Goal: Task Accomplishment & Management: Use online tool/utility

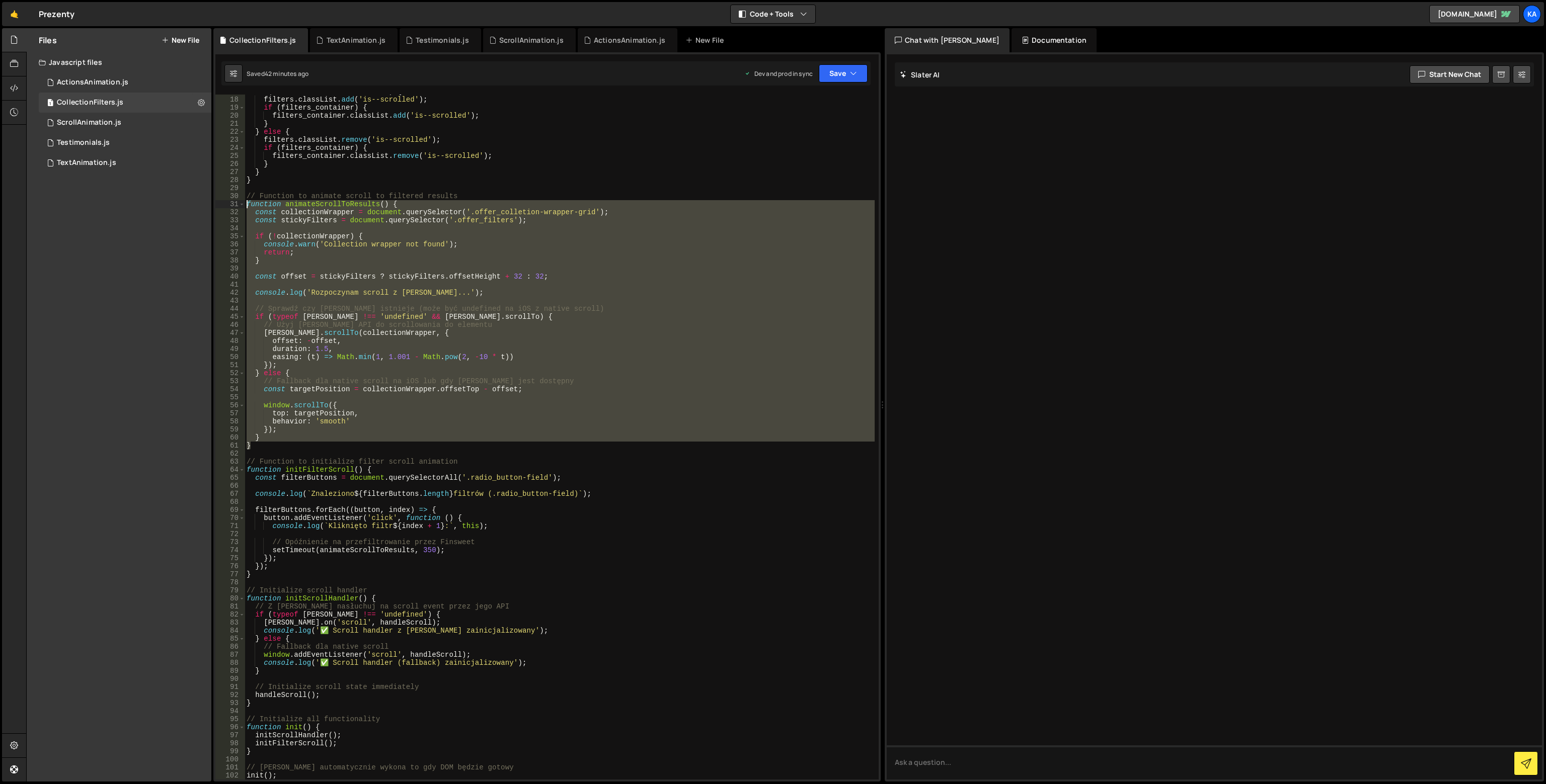
drag, startPoint x: 264, startPoint y: 446, endPoint x: 248, endPoint y: 204, distance: 242.5
click at [248, 204] on div "if ( currentScrollPosition > 310 ) { filters . classList . add ( 'is--scrolled'…" at bounding box center [560, 438] width 630 height 701
paste textarea "offset:"
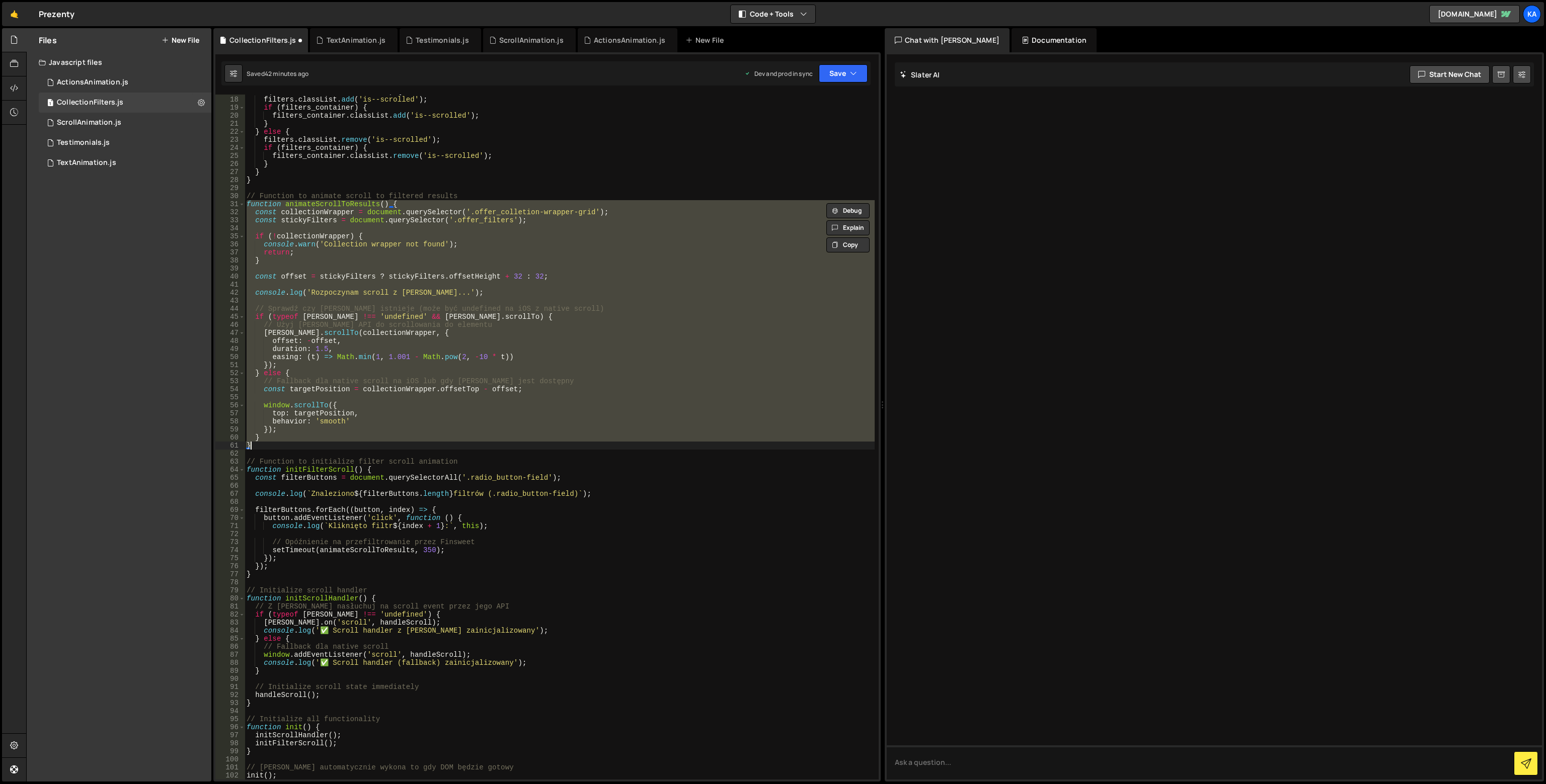
paste textarea "offset:"
paste textarea
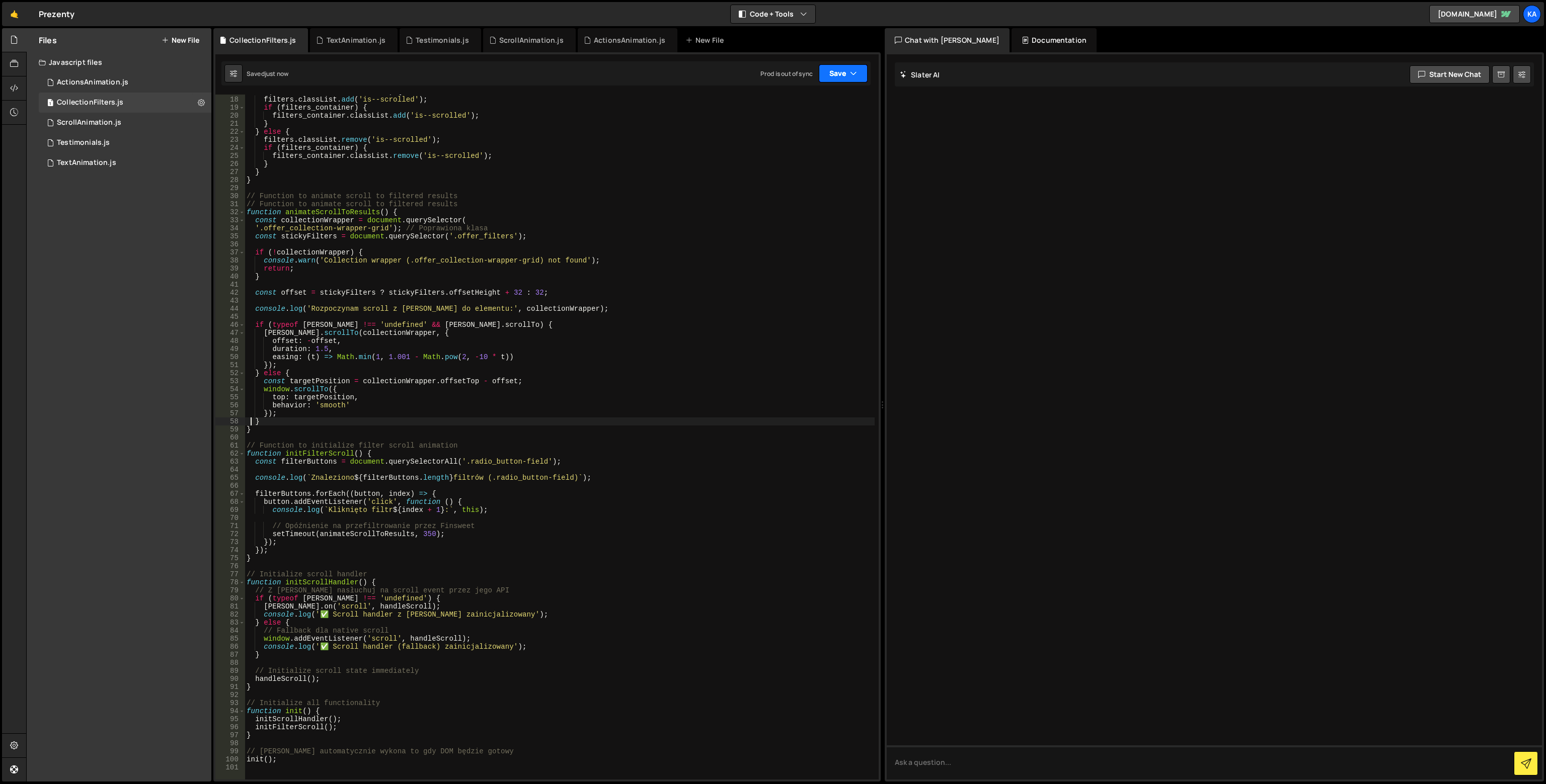
click at [852, 73] on icon "button" at bounding box center [853, 73] width 7 height 10
click at [812, 135] on div "Save to Production S" at bounding box center [810, 131] width 104 height 10
click at [469, 265] on div "if ( currentScrollPosition > 310 ) { filters . classList . add ( 'is--scrolled'…" at bounding box center [560, 438] width 630 height 701
drag, startPoint x: 269, startPoint y: 226, endPoint x: 394, endPoint y: 229, distance: 125.0
click at [394, 229] on div "if ( currentScrollPosition > 310 ) { filters . classList . add ( 'is--scrolled'…" at bounding box center [560, 438] width 630 height 701
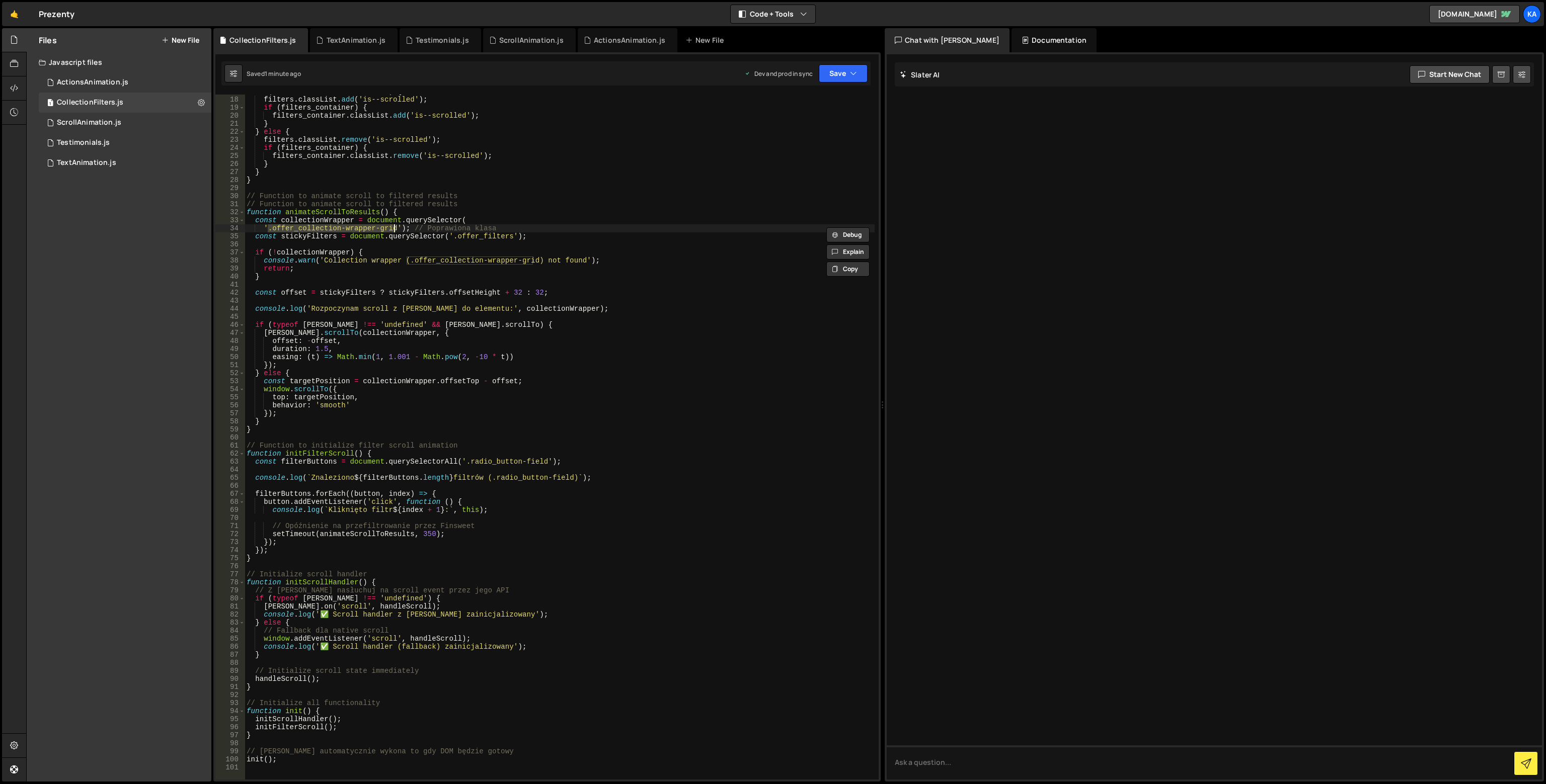
paste textarea "offer_flex-container"
click at [268, 226] on div "if ( currentScrollPosition > 310 ) { filters . classList . add ( 'is--scrolled'…" at bounding box center [560, 438] width 630 height 701
click at [834, 77] on button "Save" at bounding box center [843, 73] width 49 height 18
click at [806, 138] on div "1 minute ago" at bounding box center [792, 142] width 35 height 8
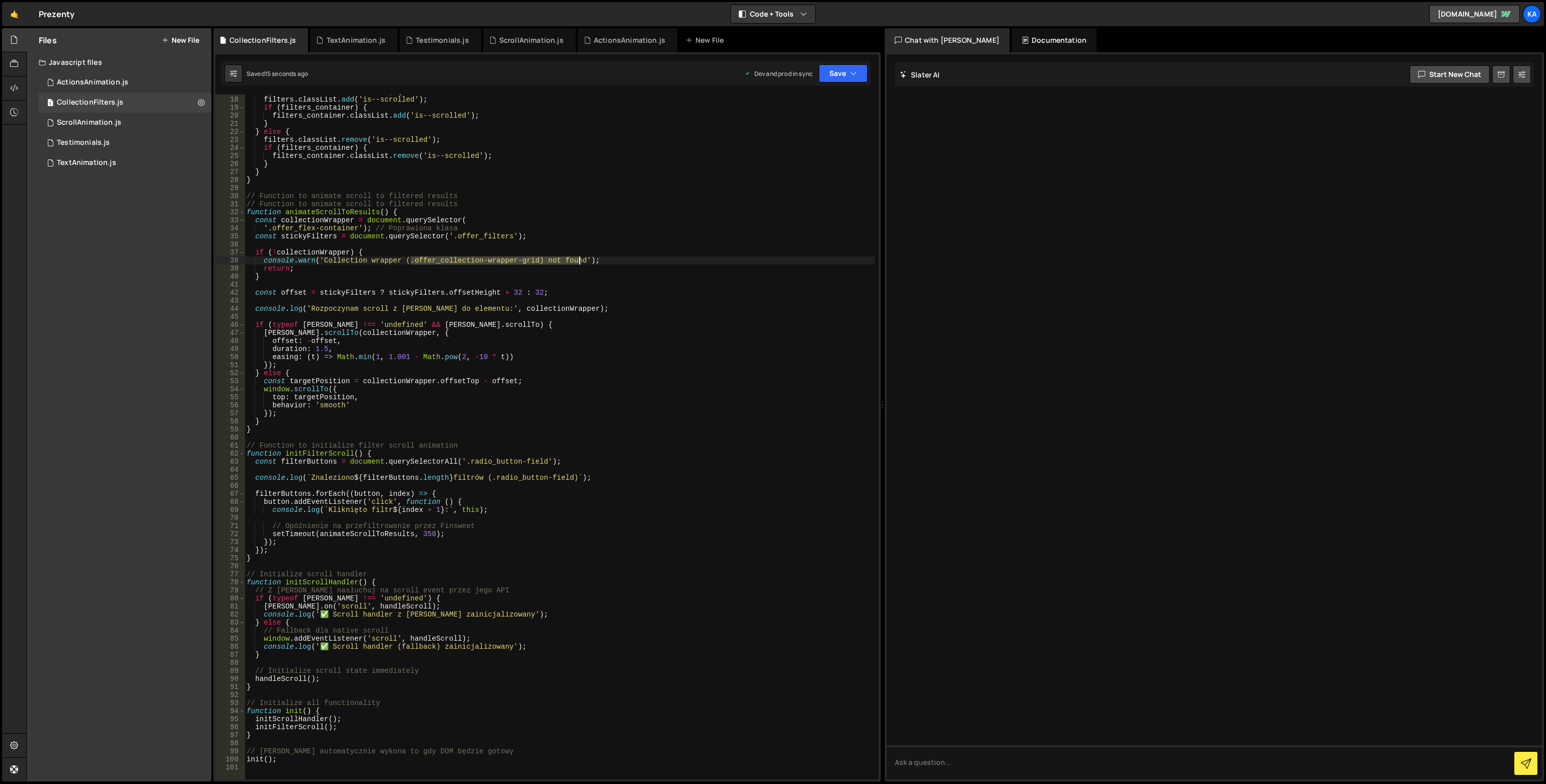
drag, startPoint x: 410, startPoint y: 260, endPoint x: 578, endPoint y: 263, distance: 168.0
click at [578, 263] on div "if ( currentScrollPosition > 310 ) { filters . classList . add ( 'is--scrolled'…" at bounding box center [560, 438] width 630 height 701
click at [405, 263] on div "if ( currentScrollPosition > 310 ) { filters . classList . add ( 'is--scrolled'…" at bounding box center [560, 438] width 630 height 701
drag, startPoint x: 411, startPoint y: 262, endPoint x: 532, endPoint y: 263, distance: 121.0
click at [532, 263] on div "if ( currentScrollPosition > 310 ) { filters . classList . add ( 'is--scrolled'…" at bounding box center [560, 438] width 630 height 701
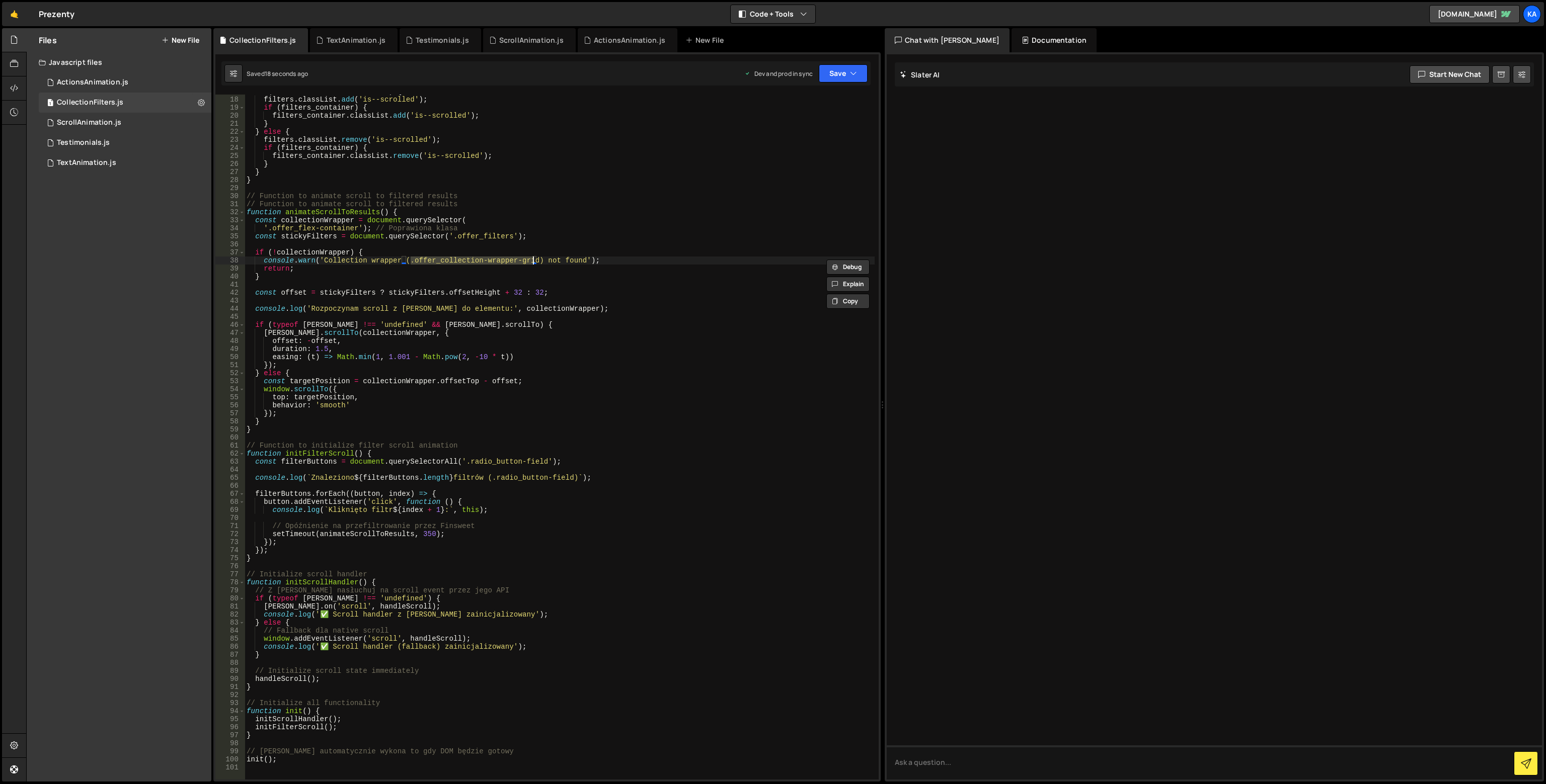
paste textarea "flex-container"
type textarea "console.warn('Collection wrapper (.offer_flex-container) not found');"
click at [849, 73] on button "Save" at bounding box center [843, 73] width 49 height 18
click at [829, 126] on div "Save to Production S" at bounding box center [810, 131] width 104 height 10
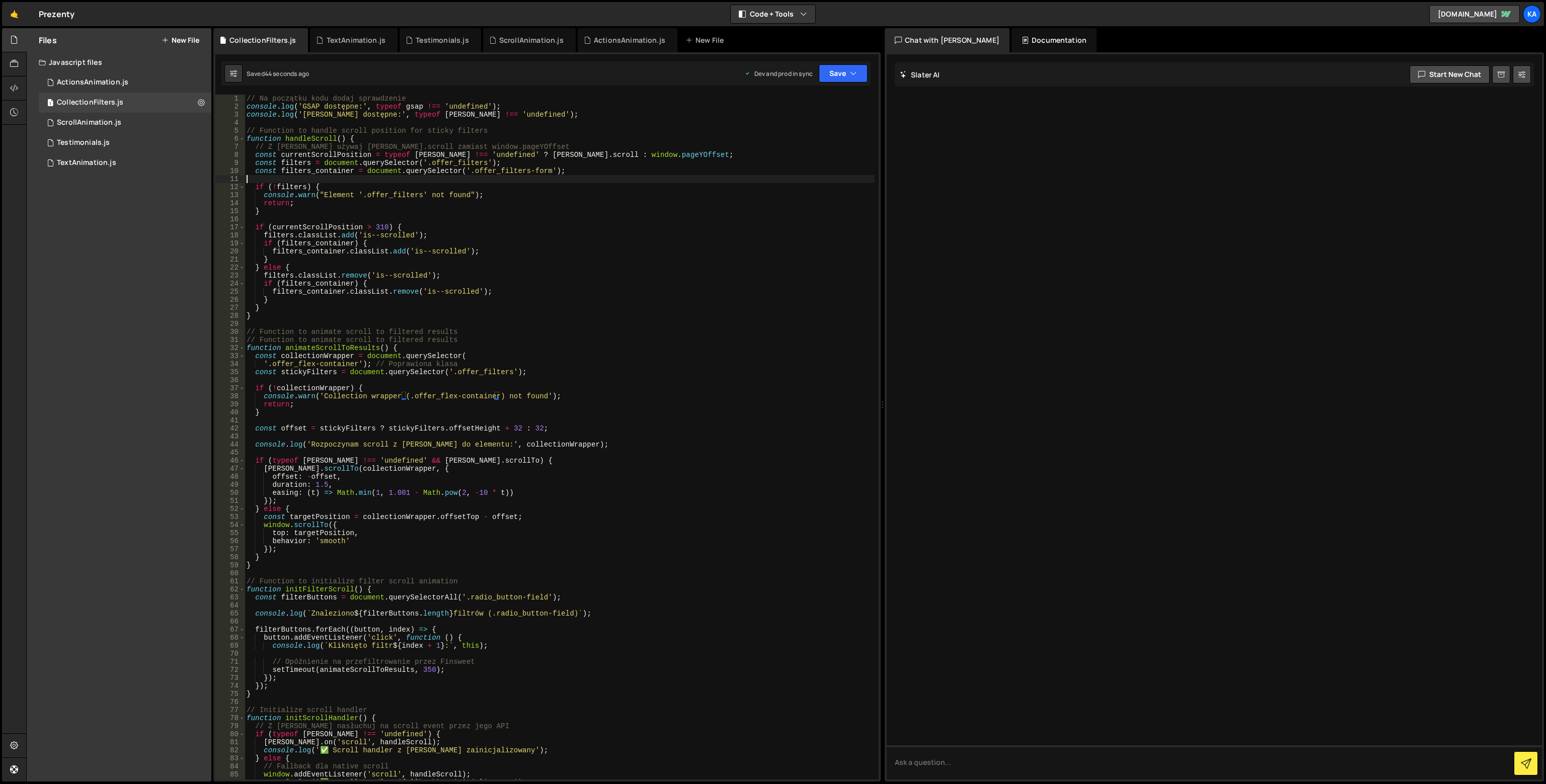
scroll to position [0, 0]
click at [431, 182] on div "// Na początku kodu dodaj sprawdzenie console . log ( 'GSAP dostępne:' , typeof…" at bounding box center [560, 445] width 630 height 701
click at [528, 259] on div "// Na początku kodu dodaj sprawdzenie console . log ( 'GSAP dostępne:' , typeof…" at bounding box center [560, 445] width 630 height 701
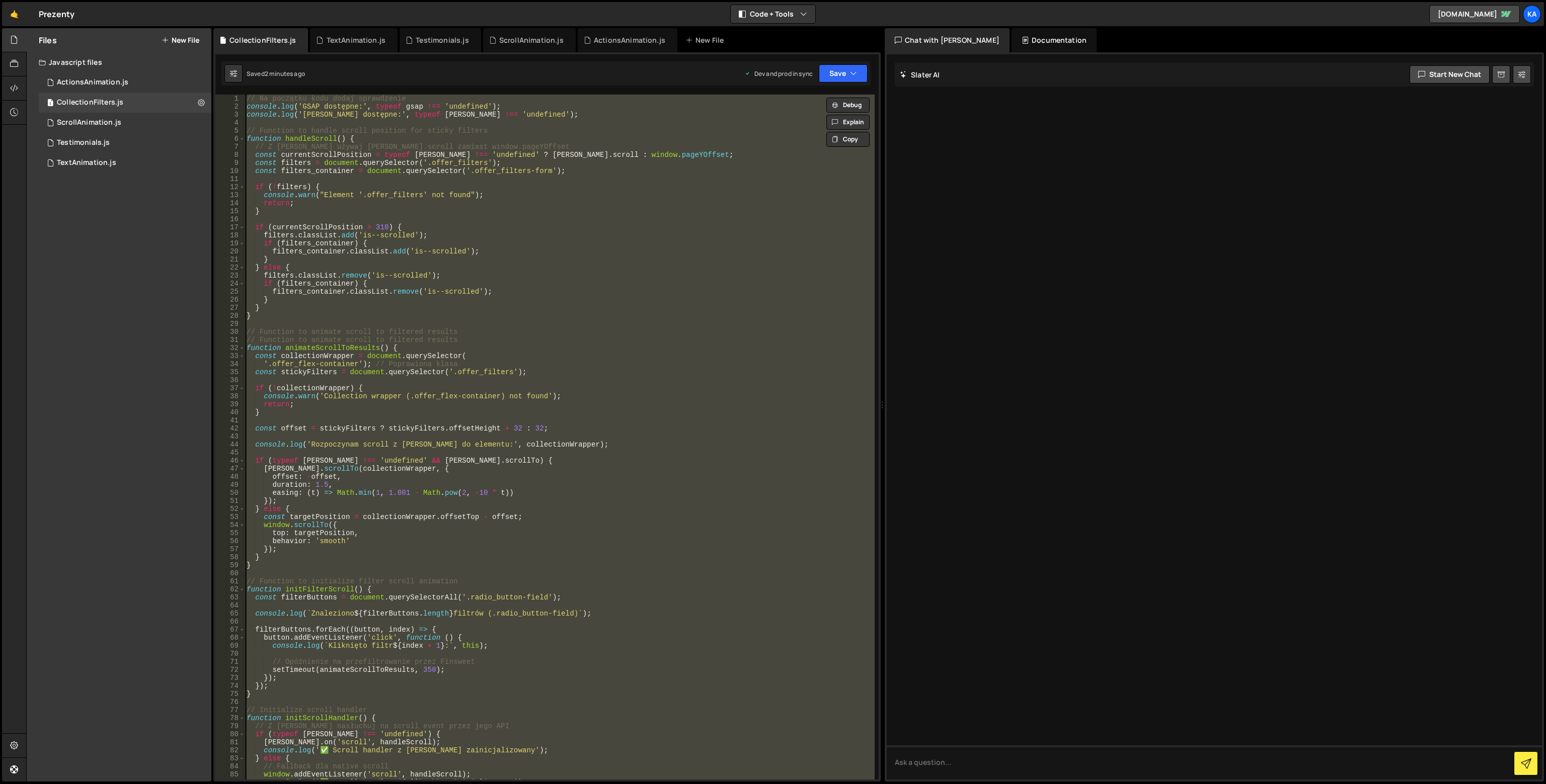
click at [622, 238] on div "// Na początku kodu dodaj sprawdzenie console . log ( 'GSAP dostępne:' , typeof…" at bounding box center [560, 437] width 630 height 685
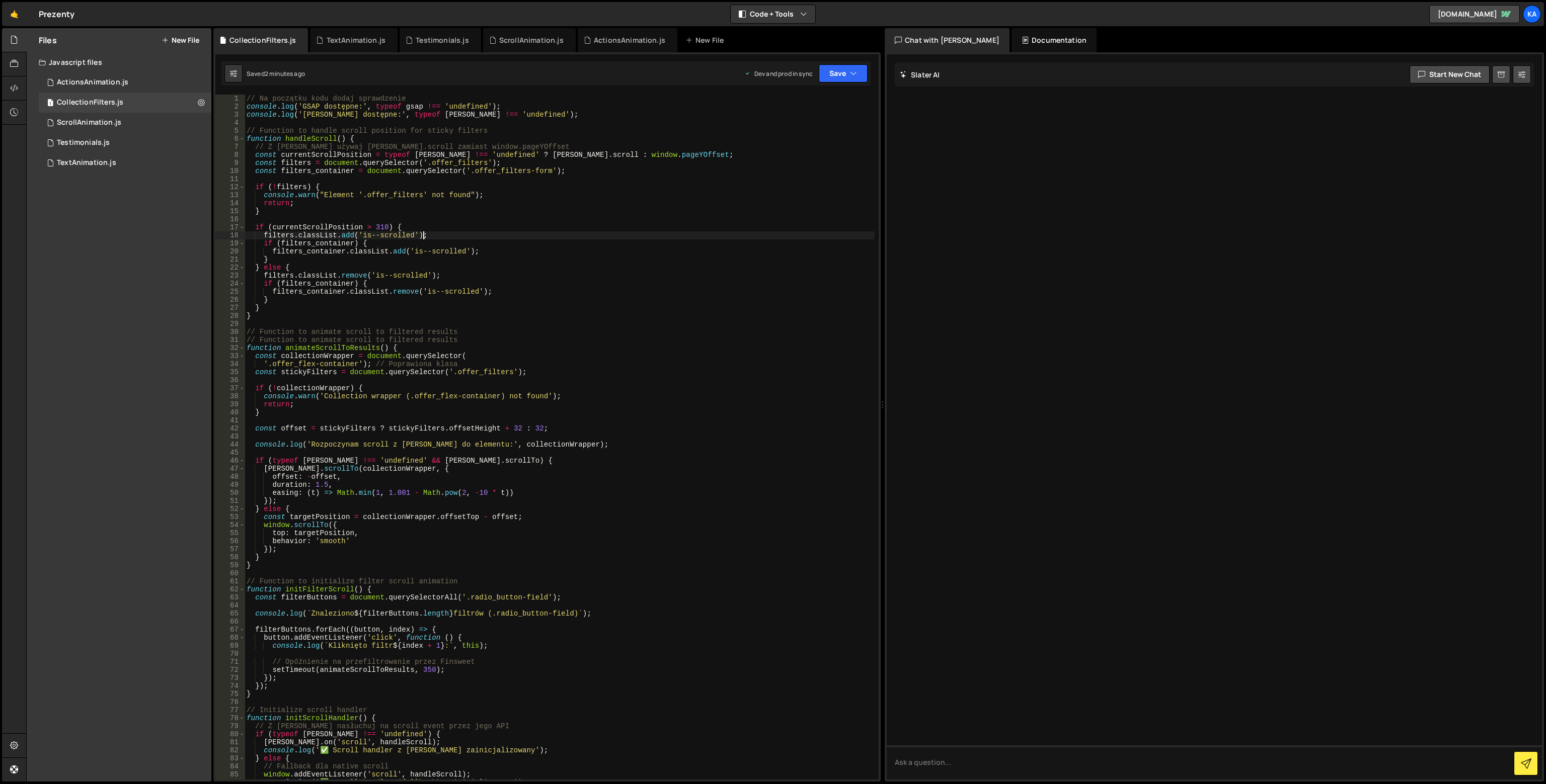
click at [415, 115] on div "// Na początku kodu dodaj sprawdzenie console . log ( 'GSAP dostępne:' , typeof…" at bounding box center [560, 445] width 630 height 701
type textarea "console.log('[PERSON_NAME] dostępne:', typeof [PERSON_NAME] !== 'undefined');"
click at [415, 115] on div "// Na początku kodu dodaj sprawdzenie console . log ( 'GSAP dostępne:' , typeof…" at bounding box center [560, 445] width 630 height 701
click at [426, 116] on div "// Na początku kodu dodaj sprawdzenie console . log ( 'GSAP dostępne:' , typeof…" at bounding box center [560, 437] width 630 height 685
click at [467, 122] on div "// Na początku kodu dodaj sprawdzenie console . log ( 'GSAP dostępne:' , typeof…" at bounding box center [560, 445] width 630 height 701
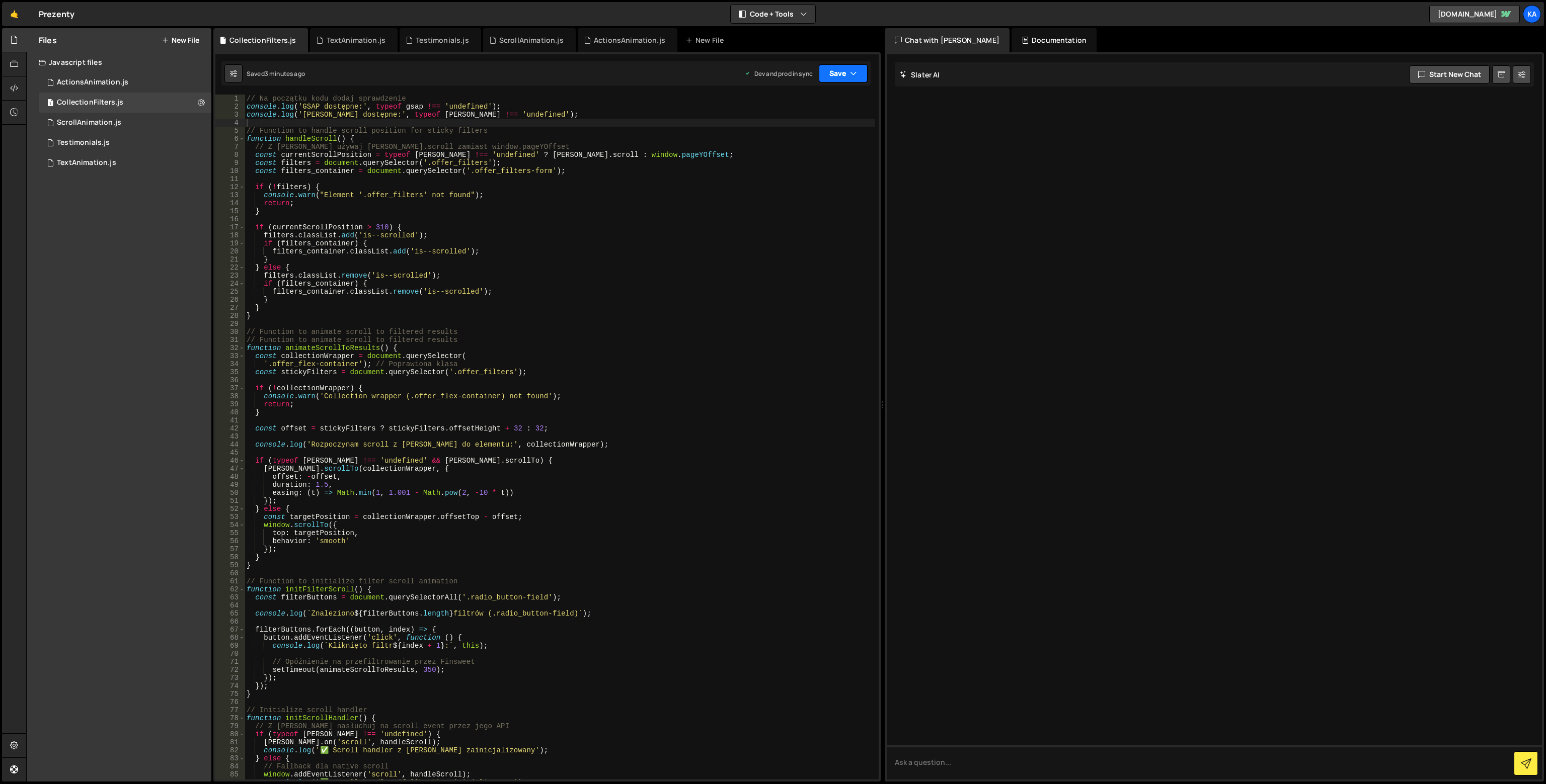
click at [845, 70] on button "Save" at bounding box center [843, 73] width 49 height 18
click at [817, 137] on div "Saved 3 minutes ago" at bounding box center [810, 142] width 104 height 12
